Goal: Information Seeking & Learning: Learn about a topic

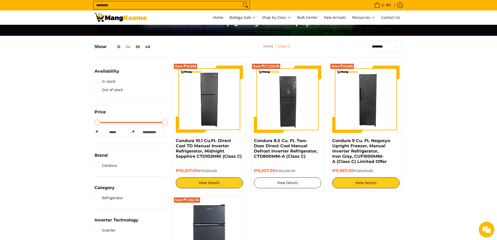
click at [289, 184] on link "View Details" at bounding box center [287, 182] width 67 height 11
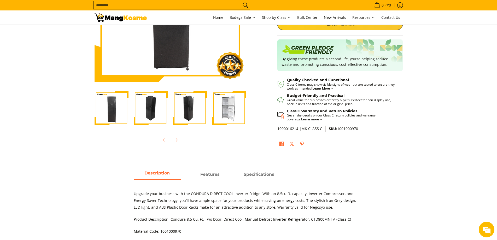
scroll to position [26, 0]
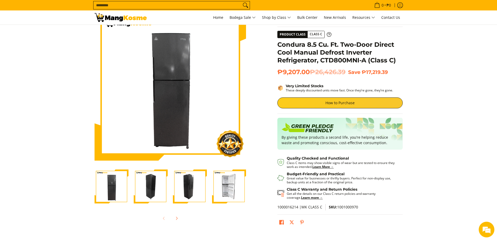
click at [231, 190] on img "Condura 8.5 Cu. Ft. Two-Door Direct Cool Manual Defrost Inverter Refrigerator, …" at bounding box center [229, 186] width 34 height 34
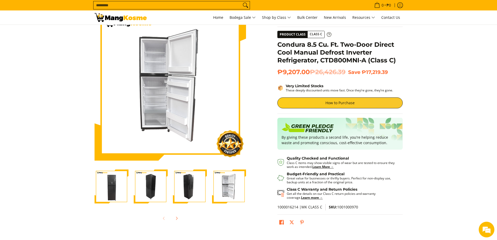
click at [318, 33] on span "Class C" at bounding box center [316, 34] width 17 height 7
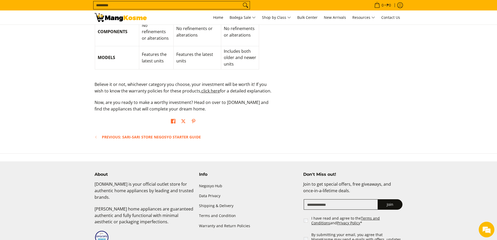
scroll to position [767, 0]
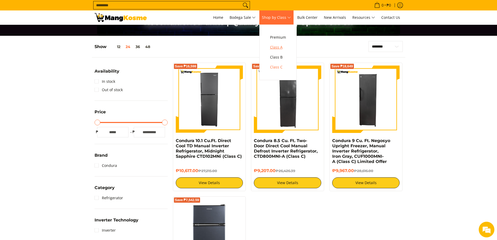
click at [282, 49] on span "Class A" at bounding box center [278, 47] width 16 height 7
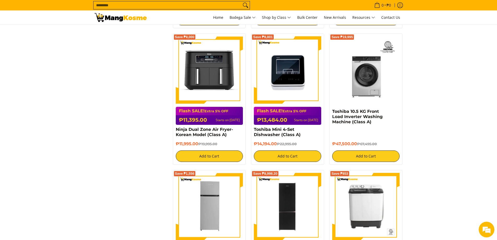
scroll to position [1044, 0]
